Goal: Transaction & Acquisition: Purchase product/service

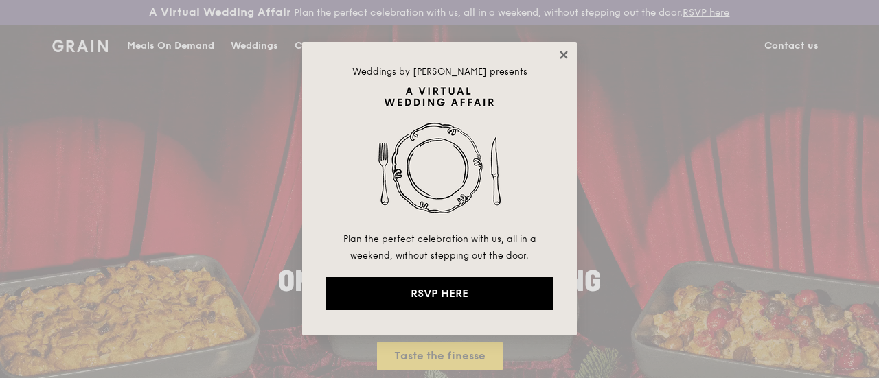
click at [565, 57] on icon at bounding box center [564, 55] width 8 height 8
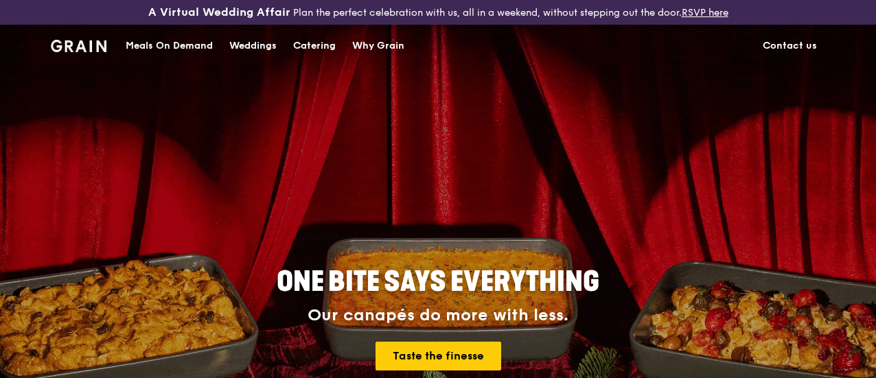
click at [325, 56] on div "Catering" at bounding box center [314, 45] width 43 height 41
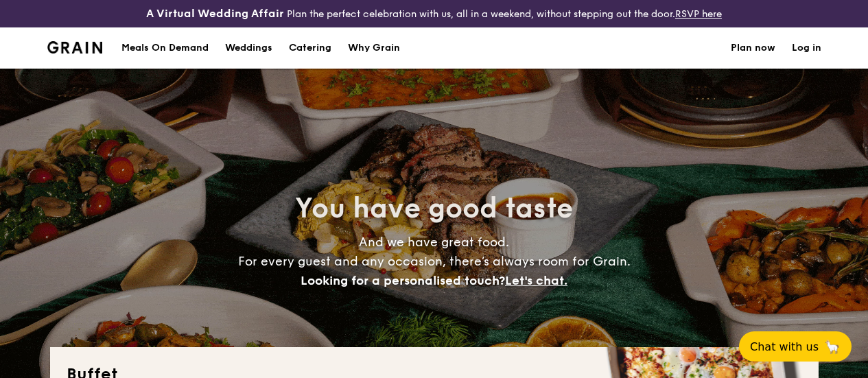
select select
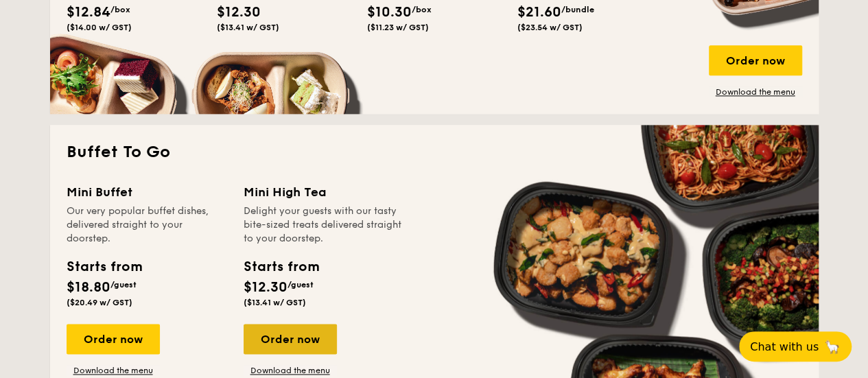
scroll to position [893, 0]
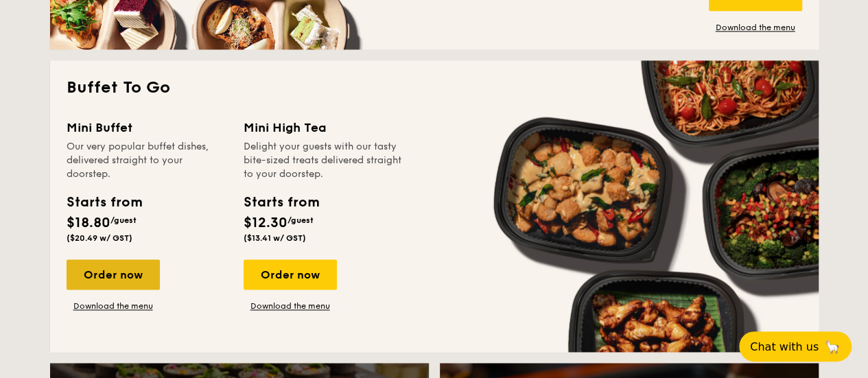
click at [135, 290] on div "Order now" at bounding box center [113, 275] width 93 height 30
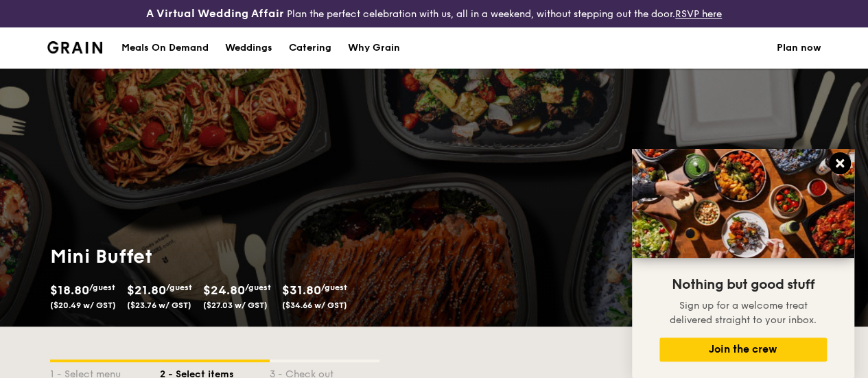
click at [838, 165] on icon at bounding box center [840, 163] width 8 height 8
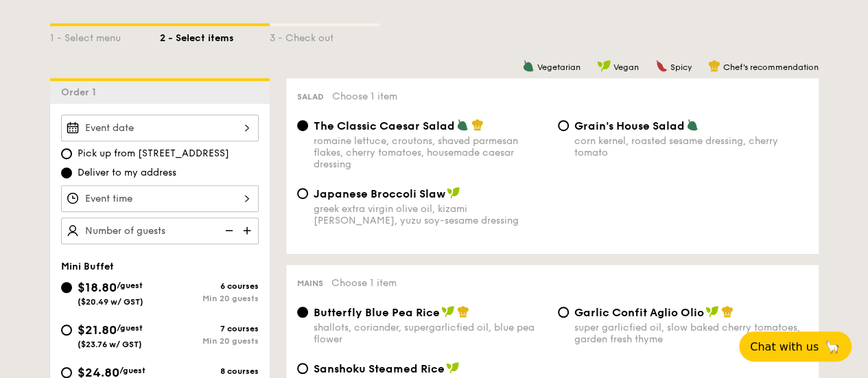
scroll to position [412, 0]
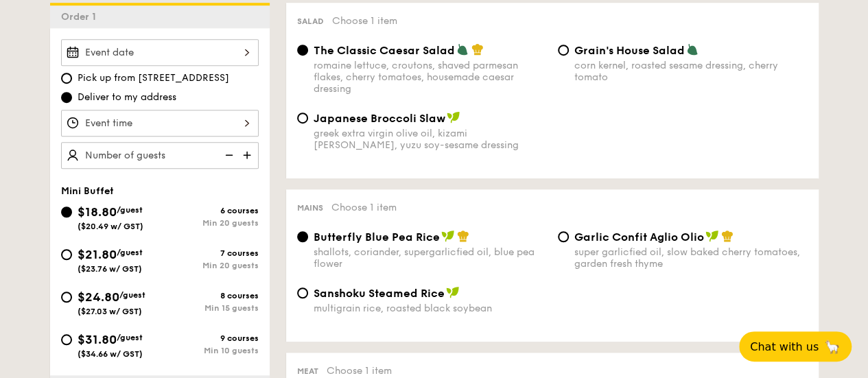
click at [225, 301] on div "8 courses" at bounding box center [209, 296] width 99 height 10
click at [72, 303] on input "$24.80 /guest ($27.03 w/ GST) 8 courses Min 15 guests" at bounding box center [66, 297] width 11 height 11
radio input "true"
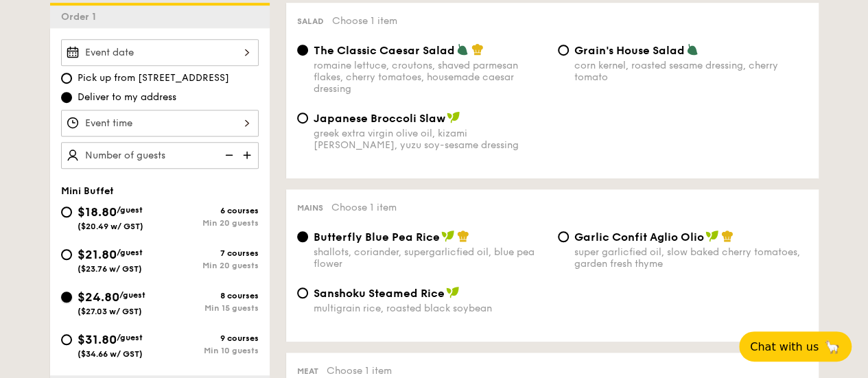
radio input "false"
radio input "true"
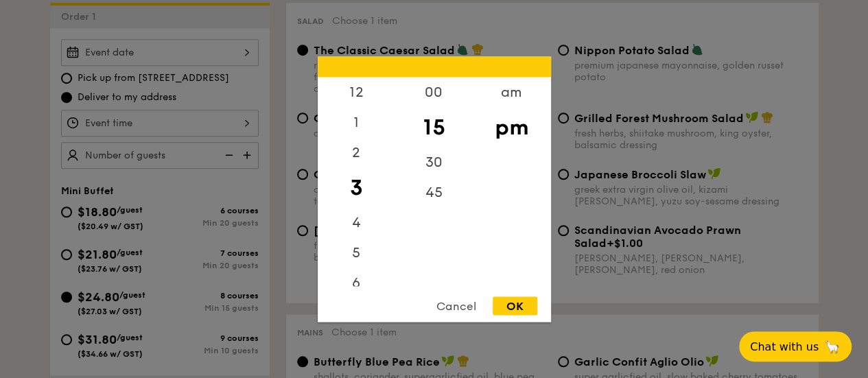
click at [250, 137] on div "12 1 2 3 4 5 6 7 8 9 10 11 00 15 30 45 am pm Cancel OK" at bounding box center [160, 123] width 198 height 27
click at [258, 137] on div at bounding box center [434, 189] width 868 height 378
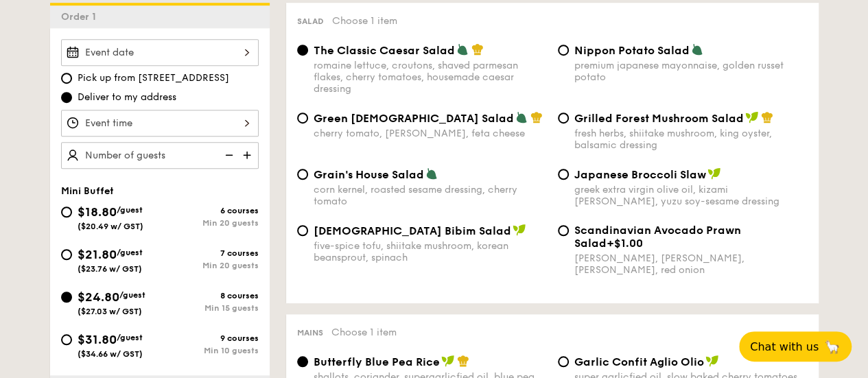
click at [239, 66] on div at bounding box center [160, 52] width 198 height 27
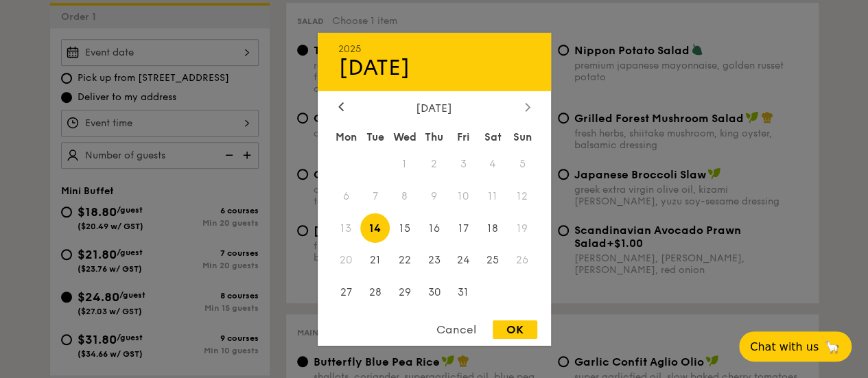
click at [522, 105] on div at bounding box center [528, 107] width 12 height 13
click at [483, 295] on span "29" at bounding box center [494, 293] width 30 height 30
click at [511, 333] on div "OK" at bounding box center [515, 330] width 45 height 19
type input "[DATE]"
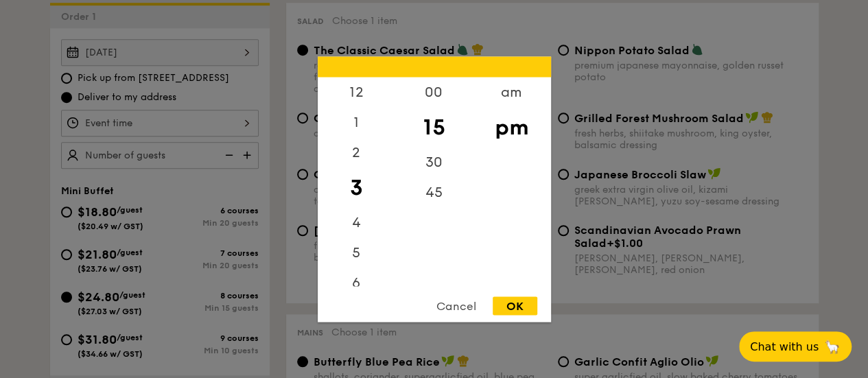
click at [246, 126] on div "12 1 2 3 4 5 6 7 8 9 10 11 00 15 30 45 am pm Cancel OK" at bounding box center [160, 123] width 198 height 27
click at [356, 97] on div "12" at bounding box center [357, 97] width 78 height 40
click at [428, 91] on div "00" at bounding box center [434, 97] width 78 height 40
click at [527, 310] on div "OK" at bounding box center [515, 306] width 45 height 19
type input "12:00PM"
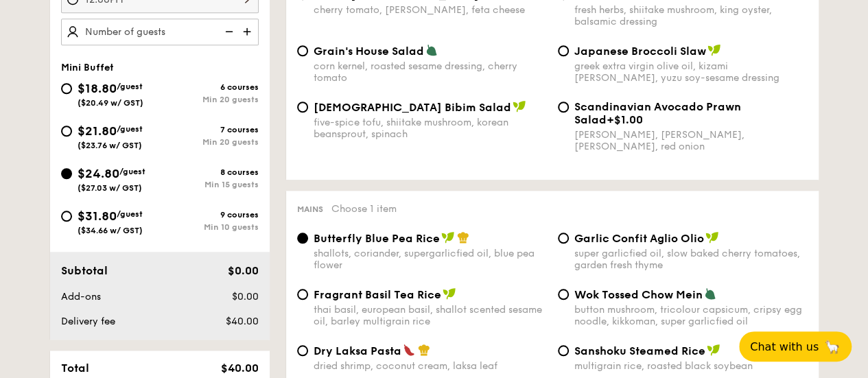
scroll to position [549, 0]
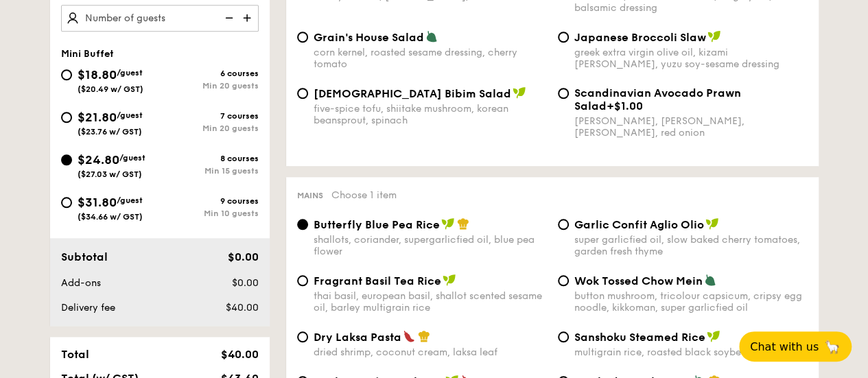
click at [612, 231] on span "Garlic Confit Aglio Olio" at bounding box center [640, 224] width 130 height 13
click at [569, 230] on input "Garlic Confit Aglio Olio super garlicfied oil, slow baked cherry tomatoes, gard…" at bounding box center [563, 224] width 11 height 11
radio input "true"
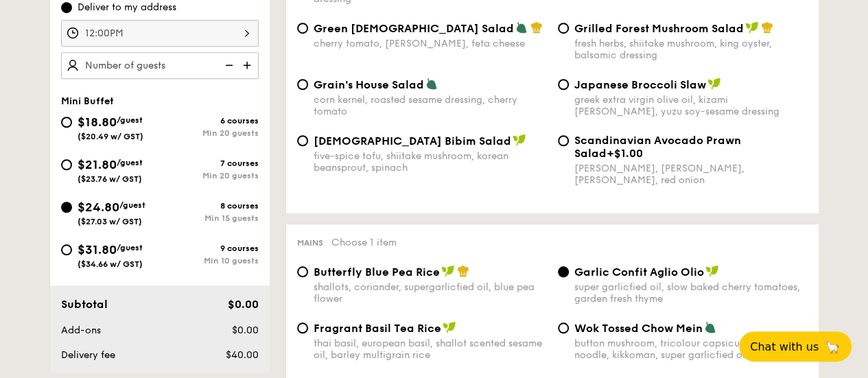
scroll to position [481, 0]
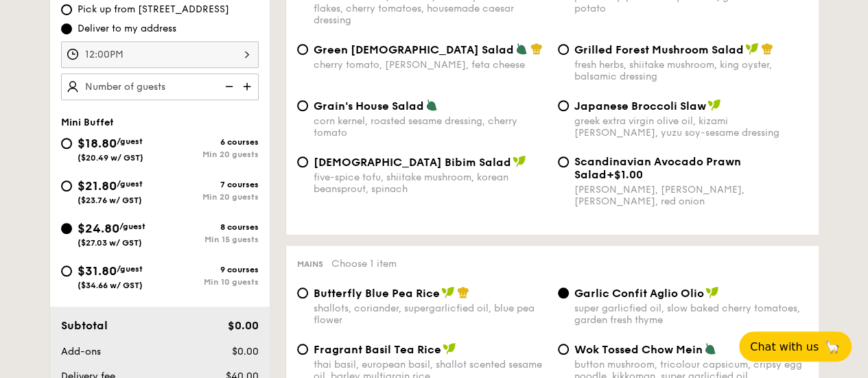
click at [254, 99] on img at bounding box center [248, 86] width 21 height 26
type input "15 guests"
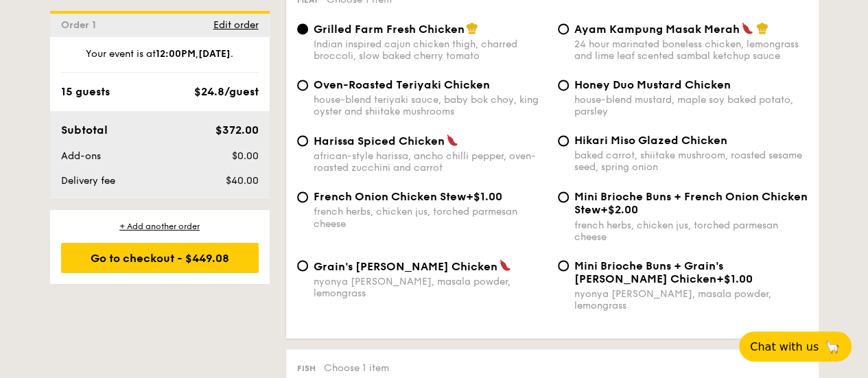
scroll to position [1098, 0]
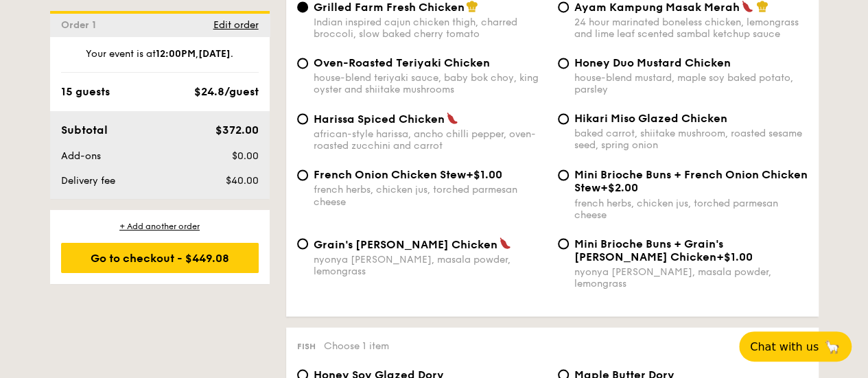
click at [611, 262] on span "Mini Brioche Buns + Grain's [PERSON_NAME] Chicken" at bounding box center [649, 250] width 149 height 26
click at [569, 249] on input "Mini Brioche Buns + Grain's [PERSON_NAME] Chicken +$1.00 nyonya [PERSON_NAME], …" at bounding box center [563, 243] width 11 height 11
radio input "true"
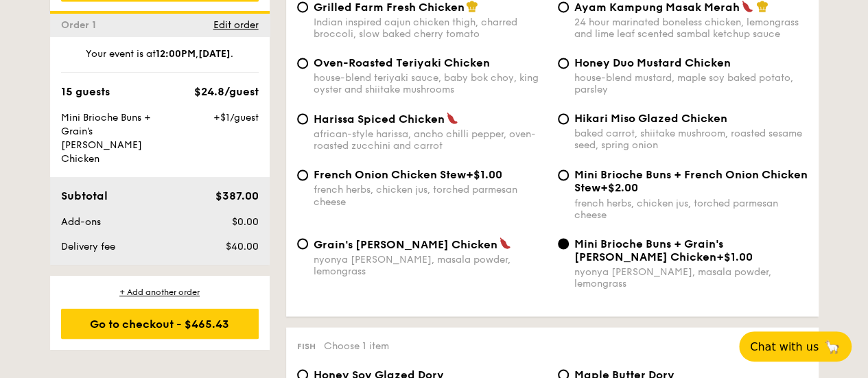
click at [618, 194] on span "+$2.00" at bounding box center [620, 187] width 38 height 13
click at [569, 181] on input "Mini Brioche Buns + French Onion Chicken Stew +$2.00 french herbs, chicken jus,…" at bounding box center [563, 175] width 11 height 11
radio input "true"
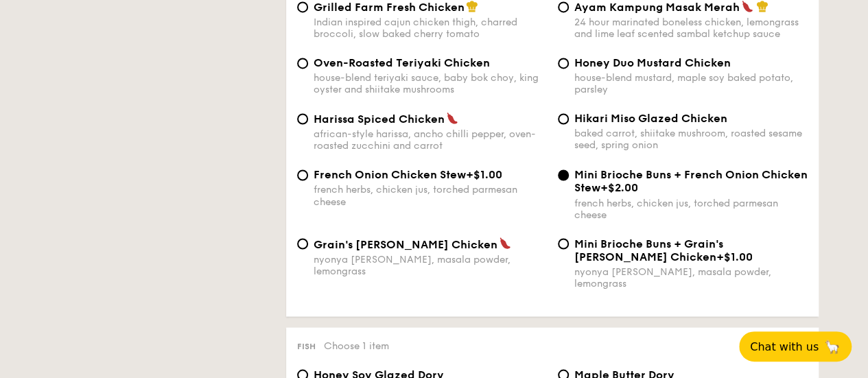
click at [495, 181] on span "+$1.00" at bounding box center [484, 174] width 36 height 13
click at [308, 181] on input "French Onion Chicken Stew +$1.00 french herbs, chicken jus, torched parmesan ch…" at bounding box center [302, 175] width 11 height 11
radio input "true"
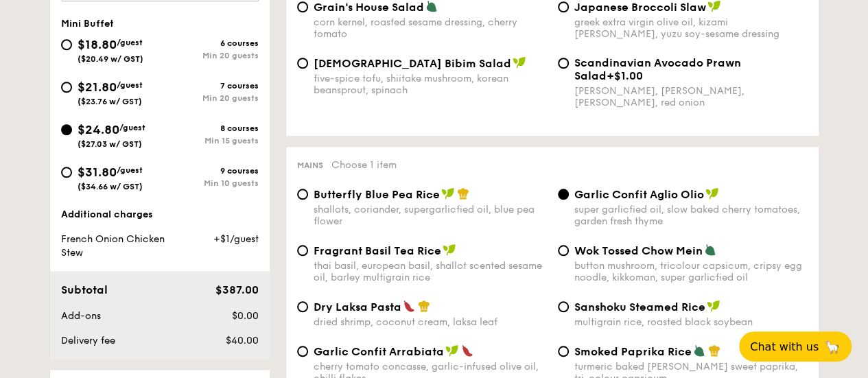
scroll to position [536, 0]
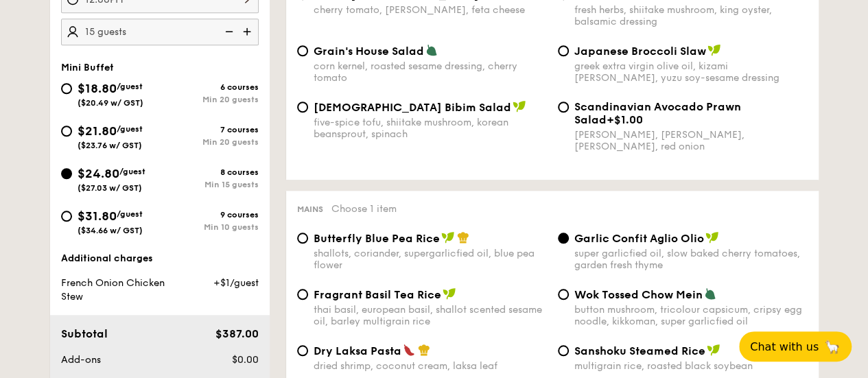
click at [253, 232] on div "Min 10 guests" at bounding box center [209, 227] width 99 height 10
click at [72, 222] on input "$31.80 /guest ($34.66 w/ GST) 9 courses Min 10 guests" at bounding box center [66, 216] width 11 height 11
radio input "true"
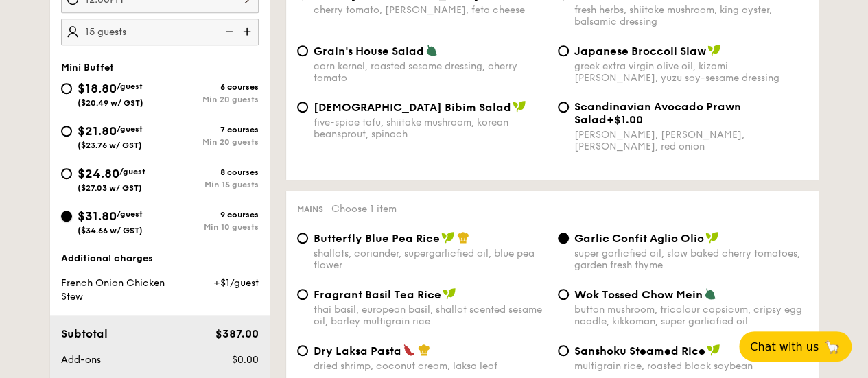
radio input "true"
radio input "false"
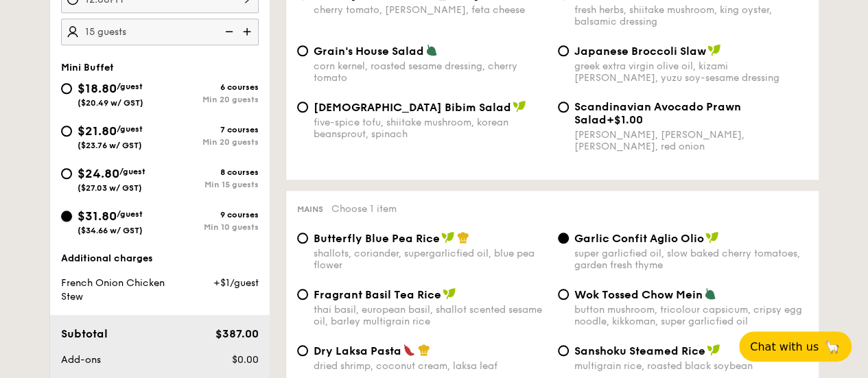
radio input "true"
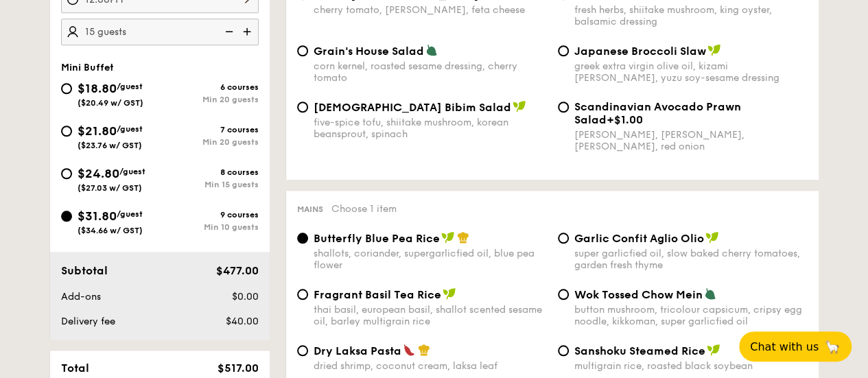
click at [228, 43] on img at bounding box center [228, 32] width 21 height 26
type input "10 guests"
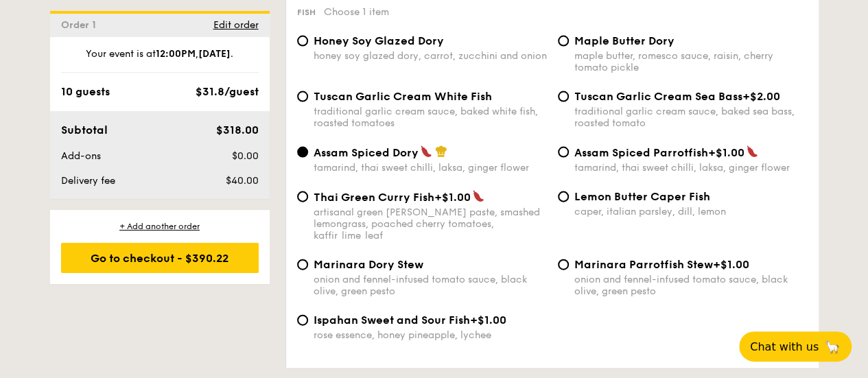
scroll to position [1359, 0]
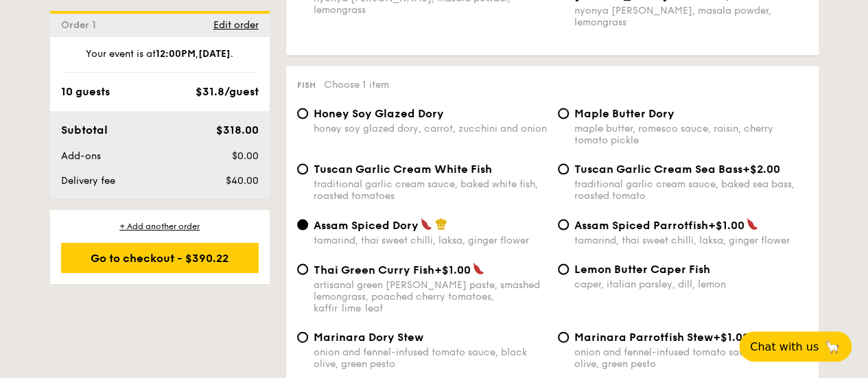
click at [490, 197] on div "traditional garlic cream sauce, baked white fish, roasted tomatoes" at bounding box center [430, 190] width 233 height 23
click at [308, 175] on input "Tuscan Garlic Cream White Fish traditional garlic cream sauce, baked white fish…" at bounding box center [302, 169] width 11 height 11
radio input "true"
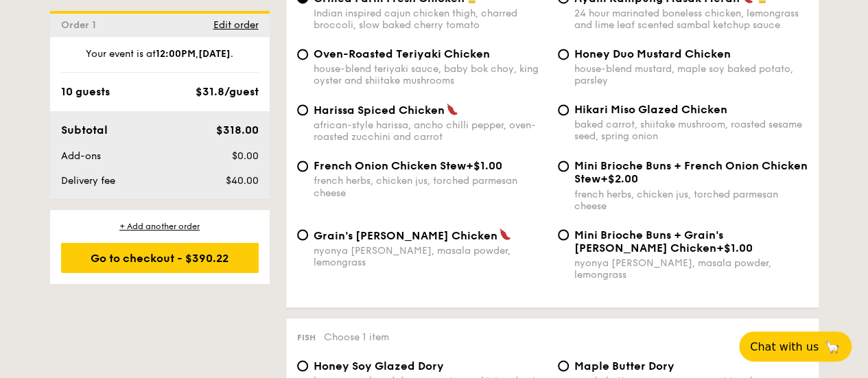
scroll to position [1016, 0]
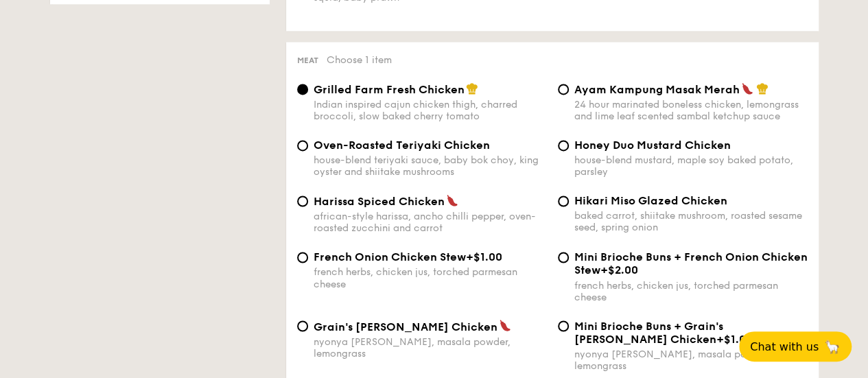
click at [475, 264] on span "+$1.00" at bounding box center [484, 257] width 36 height 13
click at [308, 263] on input "French Onion Chicken Stew +$1.00 french herbs, chicken jus, torched parmesan ch…" at bounding box center [302, 257] width 11 height 11
radio input "true"
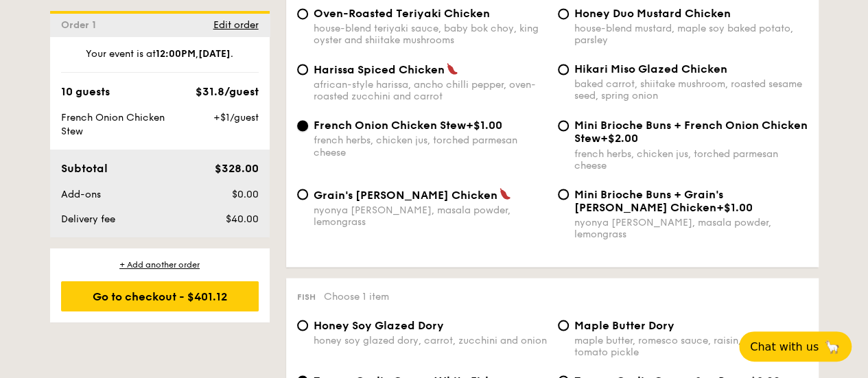
scroll to position [1079, 0]
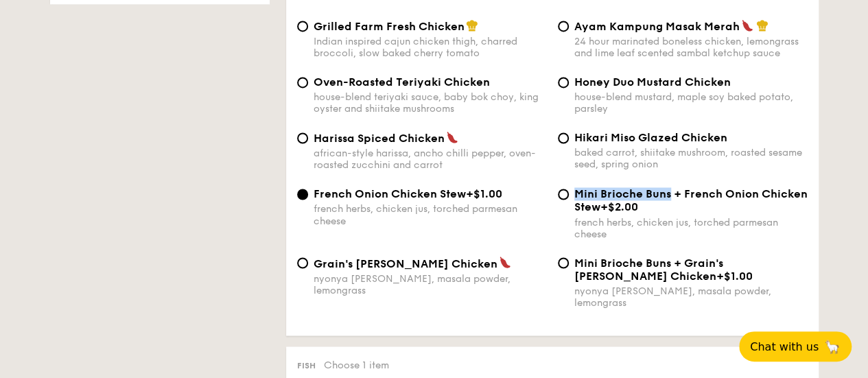
drag, startPoint x: 575, startPoint y: 210, endPoint x: 666, endPoint y: 212, distance: 90.6
click at [670, 214] on span "Mini Brioche Buns + French Onion Chicken Stew" at bounding box center [691, 200] width 233 height 26
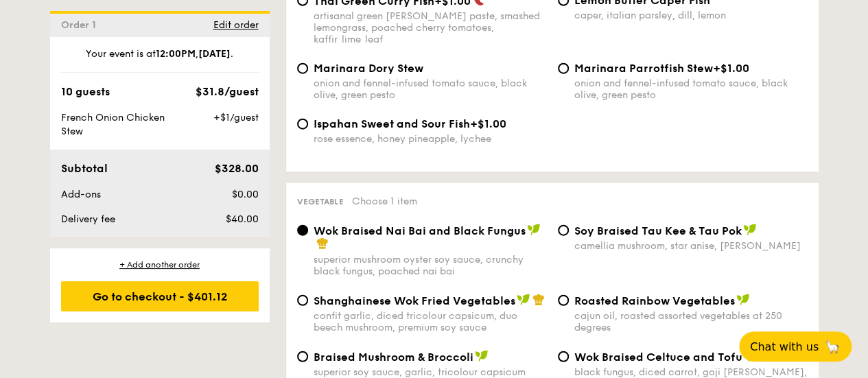
scroll to position [1697, 0]
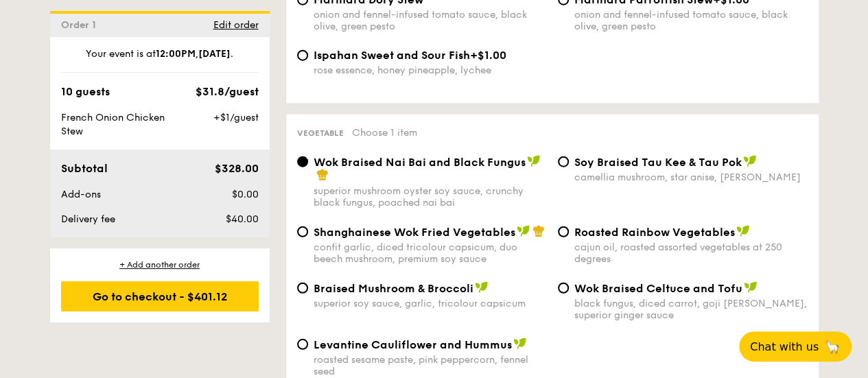
click at [510, 234] on span "Shanghainese Wok Fried Vegetables" at bounding box center [415, 232] width 202 height 13
click at [308, 234] on input "Shanghainese Wok Fried Vegetables confit garlic, diced tricolour capsicum, duo …" at bounding box center [302, 232] width 11 height 11
radio input "true"
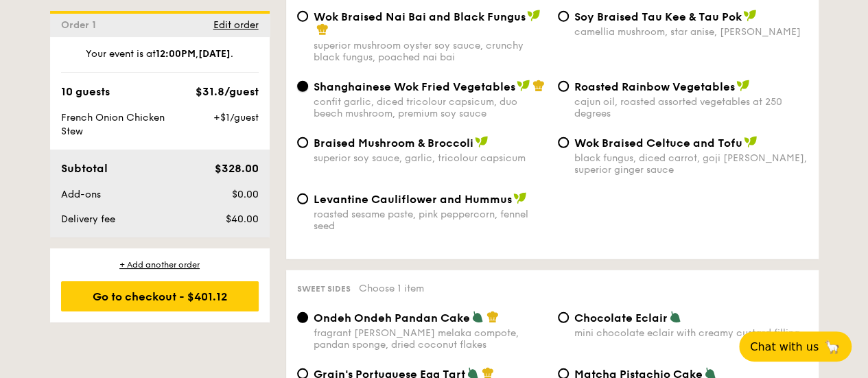
scroll to position [1903, 0]
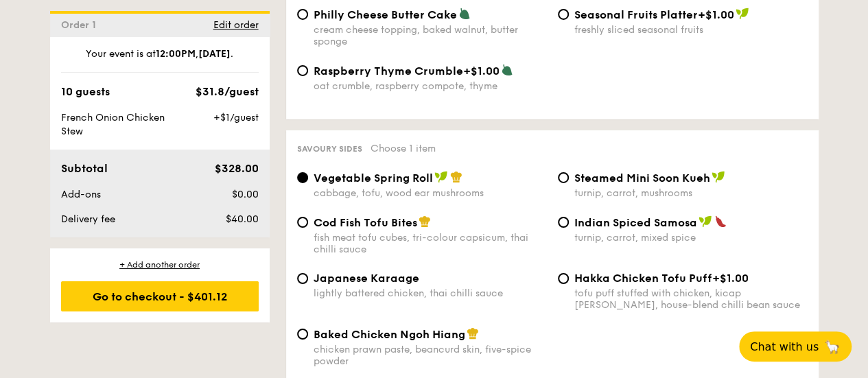
click at [520, 235] on div "Cod Fish Tofu Bites fish meat tofu cubes, tri-colour capsicum, thai chilli sauce" at bounding box center [430, 236] width 233 height 40
click at [308, 228] on input "Cod Fish Tofu Bites fish meat tofu cubes, tri-colour capsicum, thai chilli sauce" at bounding box center [302, 222] width 11 height 11
radio input "true"
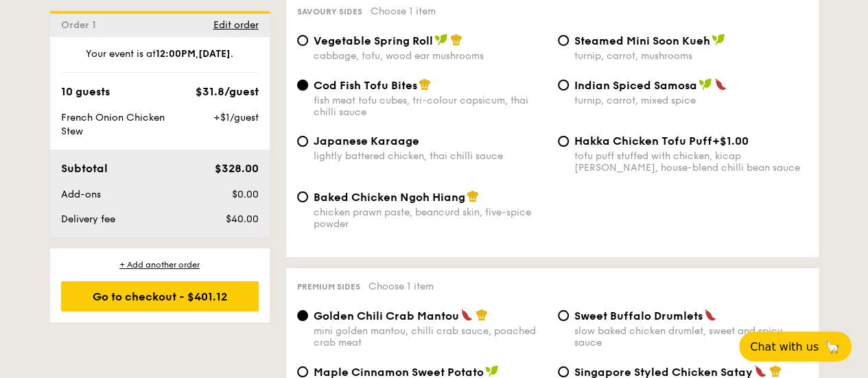
scroll to position [2521, 0]
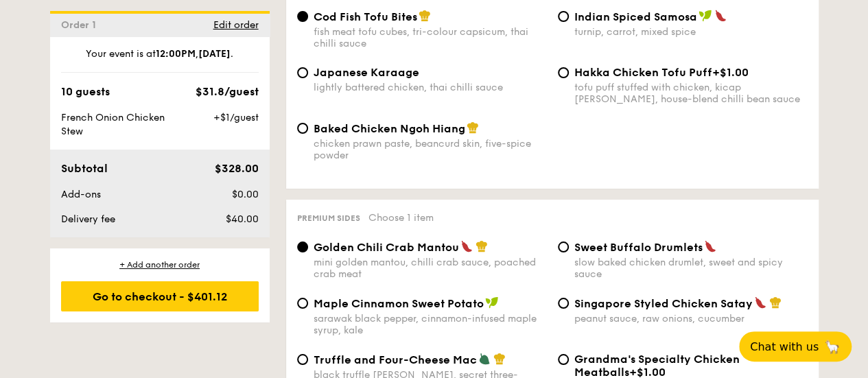
click at [629, 254] on span "Sweet Buffalo Drumlets" at bounding box center [639, 247] width 128 height 13
click at [569, 253] on input "Sweet Buffalo Drumlets slow baked chicken drumlet, sweet and spicy sauce" at bounding box center [563, 247] width 11 height 11
radio input "true"
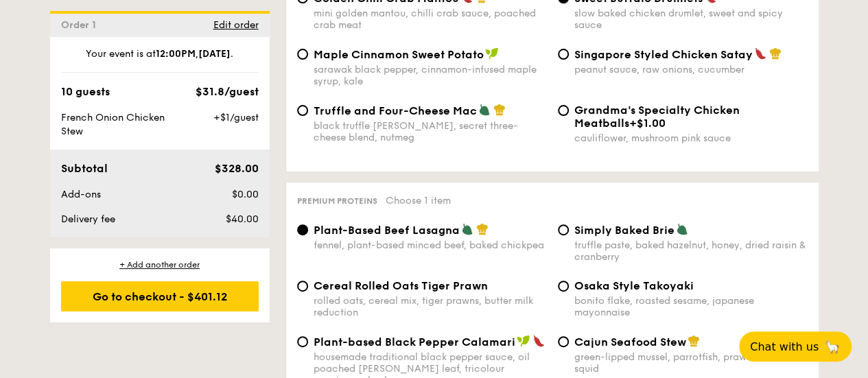
scroll to position [2796, 0]
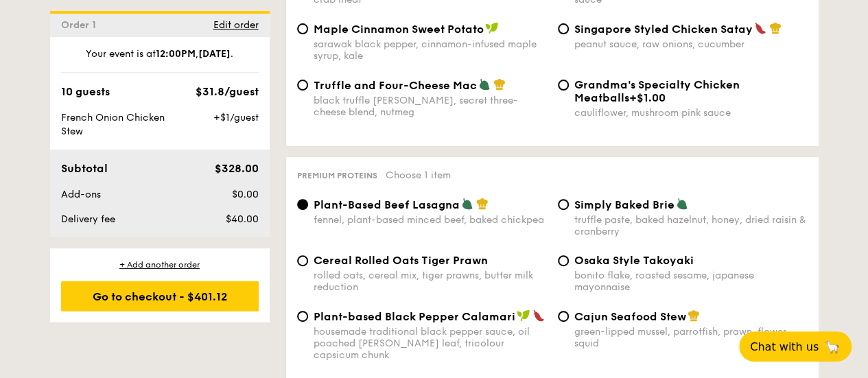
click at [424, 267] on span "Cereal Rolled Oats Tiger Prawn" at bounding box center [401, 260] width 174 height 13
click at [308, 266] on input "Cereal Rolled Oats Tiger Prawn rolled oats, cereal mix, tiger prawns, butter mi…" at bounding box center [302, 260] width 11 height 11
radio input "true"
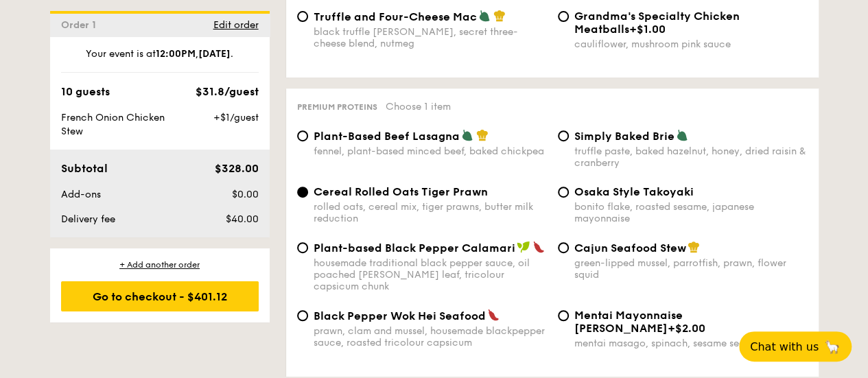
click at [658, 255] on span "Cajun Seafood Stew" at bounding box center [631, 248] width 112 height 13
click at [569, 253] on input "Cajun Seafood Stew green-lipped mussel, parrotfish, prawn, flower squid" at bounding box center [563, 247] width 11 height 11
radio input "true"
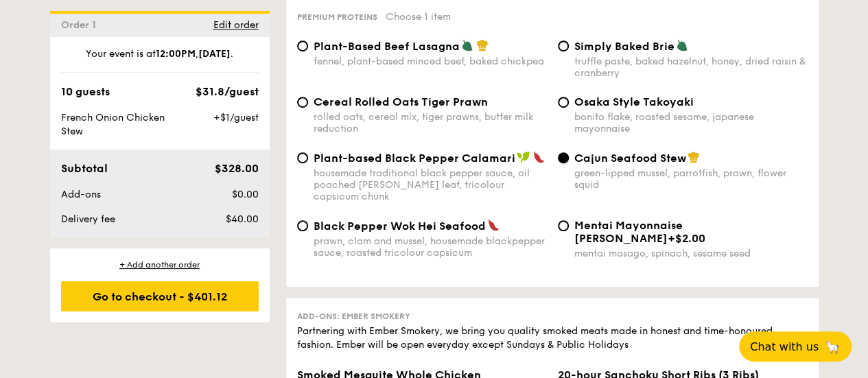
scroll to position [2933, 0]
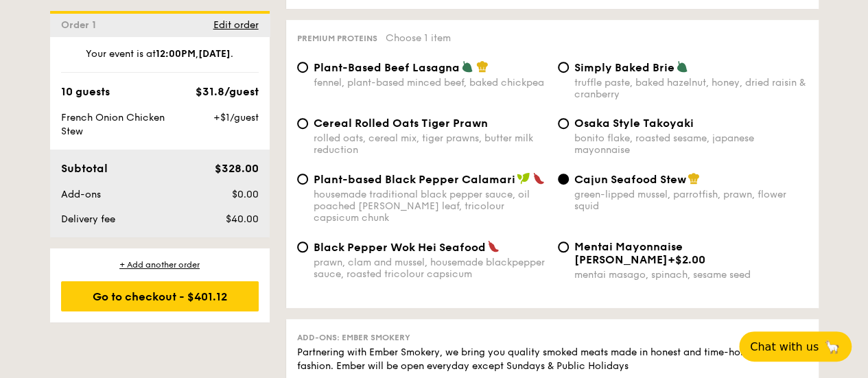
click at [695, 201] on div "green-lipped mussel, parrotfish, prawn, flower squid" at bounding box center [691, 200] width 233 height 23
click at [569, 185] on input "Cajun Seafood Stew green-lipped mussel, parrotfish, prawn, flower squid" at bounding box center [563, 179] width 11 height 11
click at [695, 201] on div "green-lipped mussel, parrotfish, prawn, flower squid" at bounding box center [691, 200] width 233 height 23
click at [569, 185] on input "Cajun Seafood Stew green-lipped mussel, parrotfish, prawn, flower squid" at bounding box center [563, 179] width 11 height 11
click at [405, 146] on div "rolled oats, cereal mix, tiger prawns, butter milk reduction" at bounding box center [430, 144] width 233 height 23
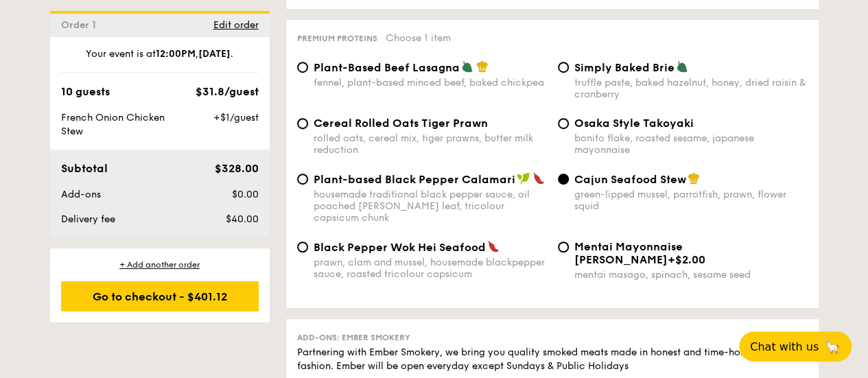
click at [308, 129] on input "Cereal Rolled Oats Tiger Prawn rolled oats, cereal mix, tiger prawns, butter mi…" at bounding box center [302, 123] width 11 height 11
radio input "true"
click at [706, 140] on div "bonito flake, roasted sesame, japanese mayonnaise" at bounding box center [691, 144] width 233 height 23
click at [569, 129] on input "Osaka Style Takoyaki bonito flake, roasted sesame, japanese mayonnaise" at bounding box center [563, 123] width 11 height 11
radio input "true"
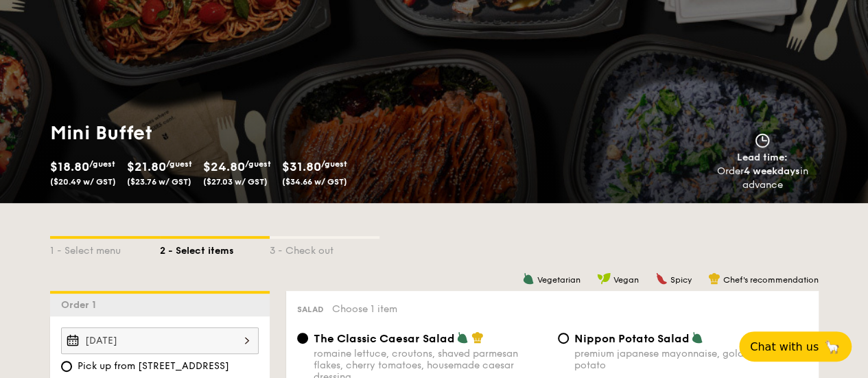
scroll to position [0, 0]
